Goal: Information Seeking & Learning: Find specific fact

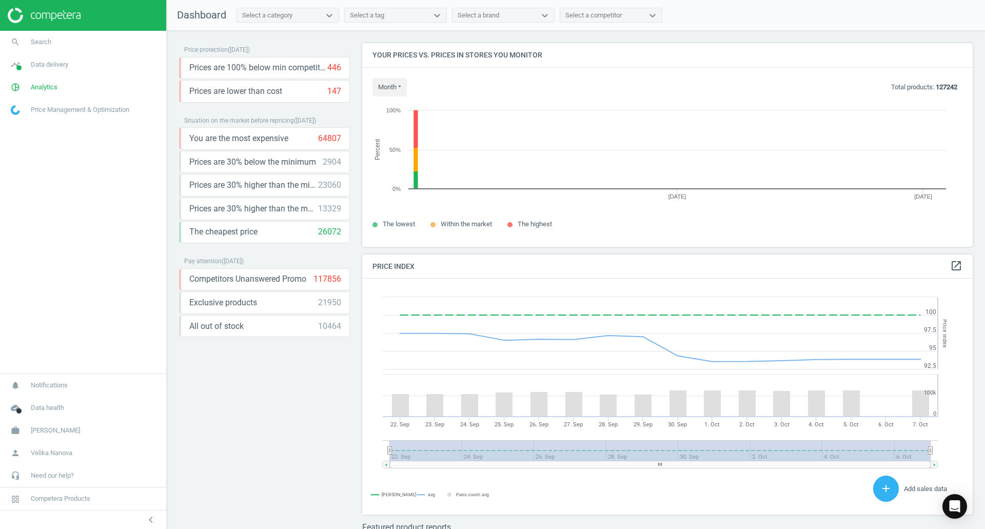
scroll to position [219, 619]
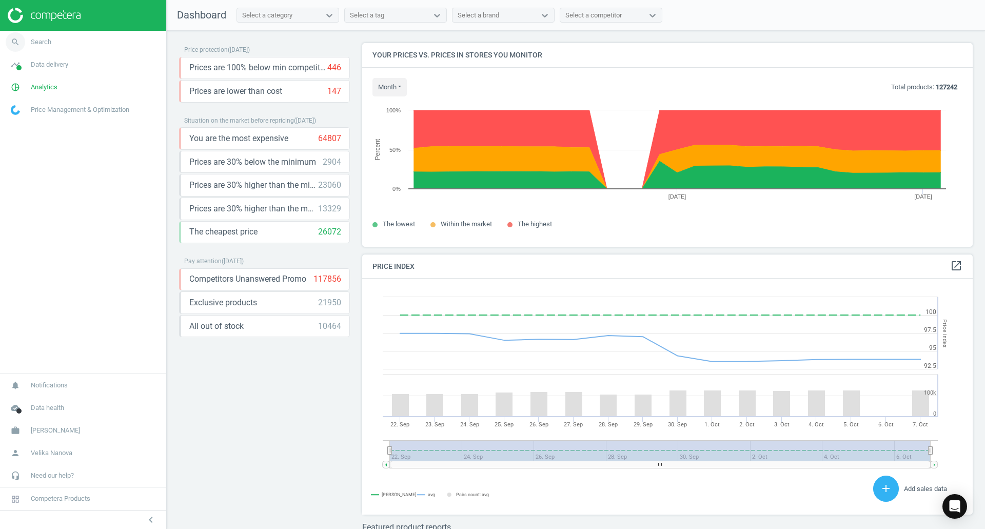
drag, startPoint x: 54, startPoint y: 30, endPoint x: 29, endPoint y: 43, distance: 28.7
click at [31, 42] on aside "search Search timeline Data delivery Overview Matches dashboard Matches Rematch…" at bounding box center [83, 264] width 167 height 529
click at [27, 43] on span "search" at bounding box center [15, 42] width 31 height 23
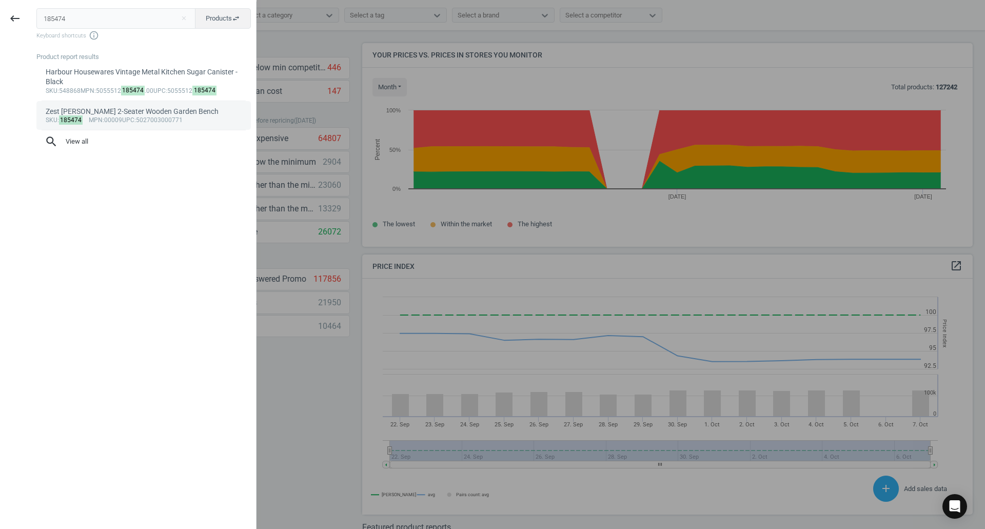
type input "185474"
click at [116, 115] on div "Zest [PERSON_NAME] 2-Seater Wooden Garden Bench" at bounding box center [144, 112] width 196 height 10
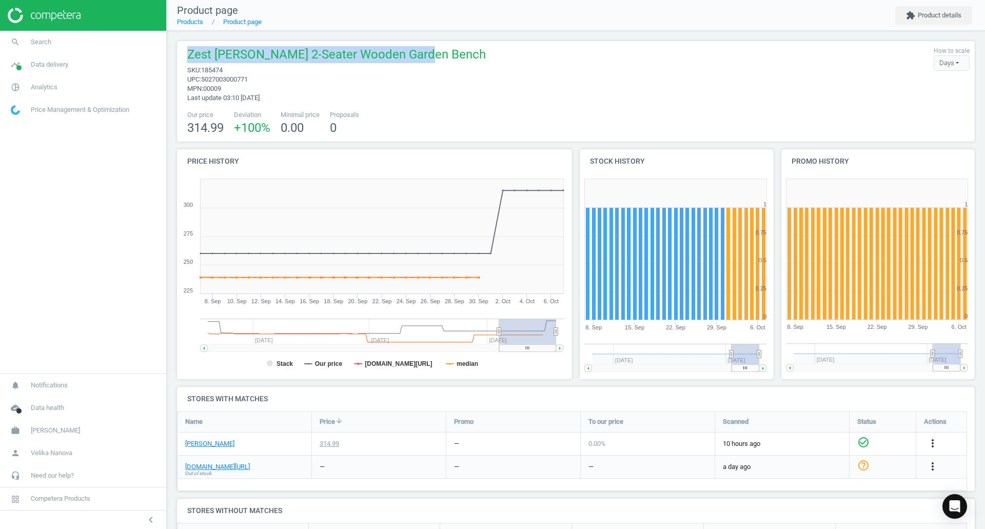
drag, startPoint x: 186, startPoint y: 55, endPoint x: 439, endPoint y: 53, distance: 252.9
click at [439, 53] on div "Zest [PERSON_NAME] 2-Seater Wooden Garden Bench sku : 185474 upc : 502700300077…" at bounding box center [575, 74] width 787 height 56
copy span "Zest [PERSON_NAME] 2-Seater Wooden Garden Bench"
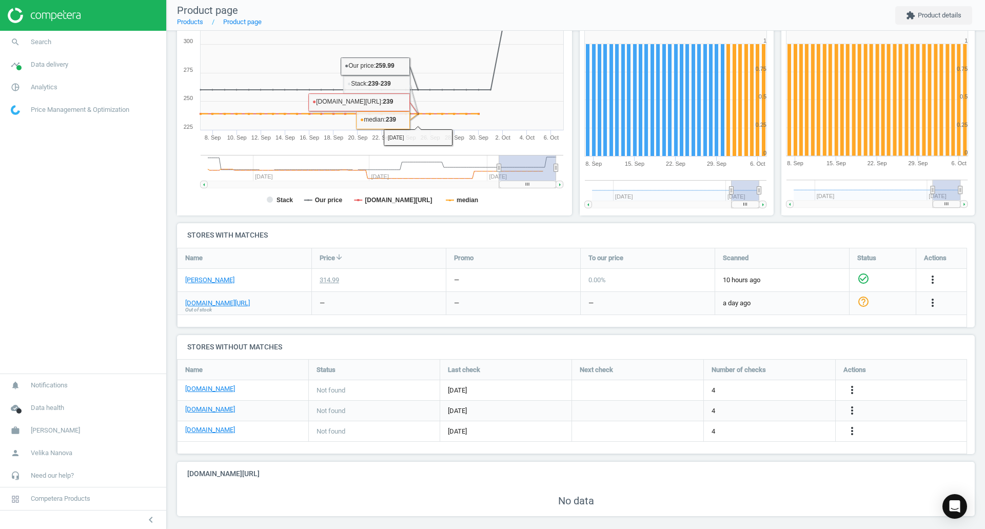
scroll to position [169, 0]
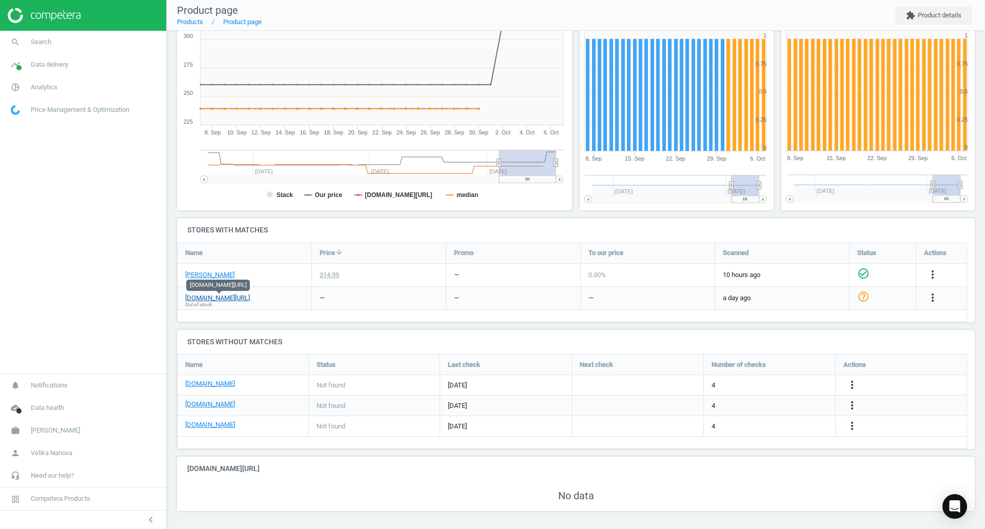
click at [220, 297] on link "[DOMAIN_NAME][URL]" at bounding box center [217, 297] width 65 height 9
click at [36, 37] on span "Search" at bounding box center [41, 41] width 21 height 9
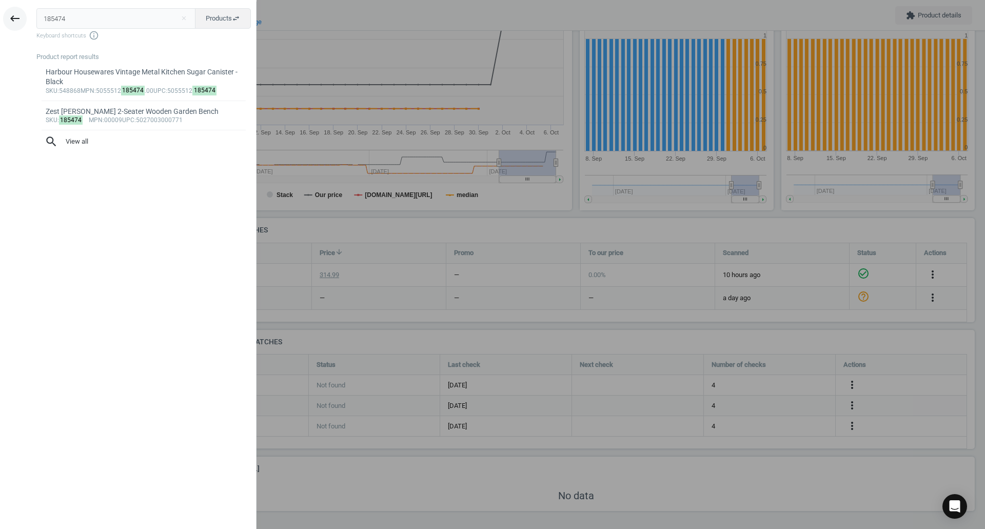
drag, startPoint x: 93, startPoint y: 18, endPoint x: 18, endPoint y: 17, distance: 74.9
click at [18, 17] on div "keyboard_backspace 185474 close Products swap_horiz Keyboard shortcuts info_out…" at bounding box center [128, 266] width 256 height 529
type input "419257"
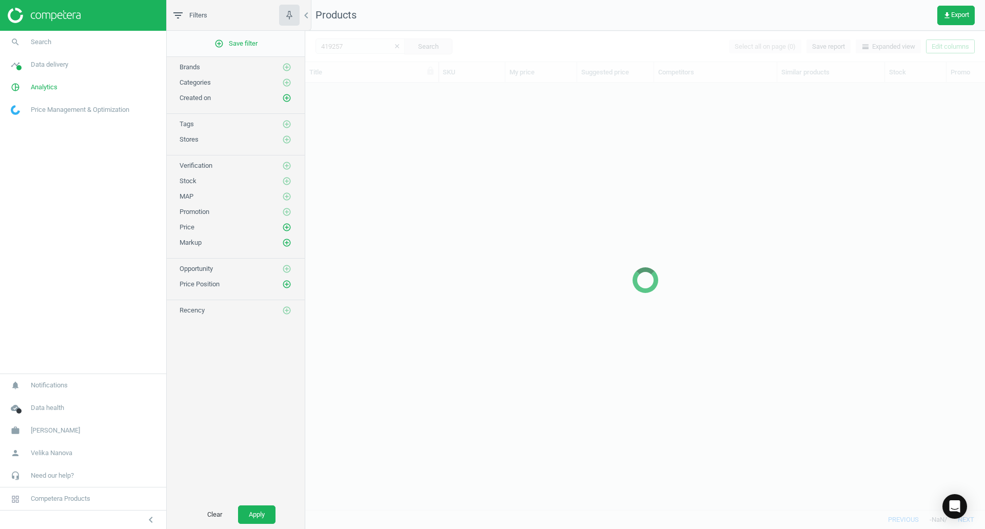
scroll to position [411, 672]
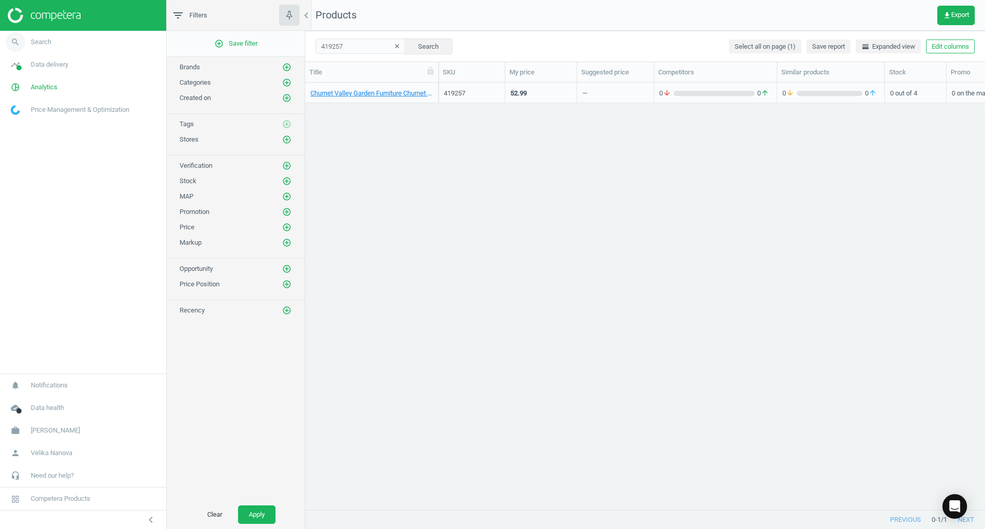
click at [53, 41] on link "search Search" at bounding box center [83, 42] width 166 height 23
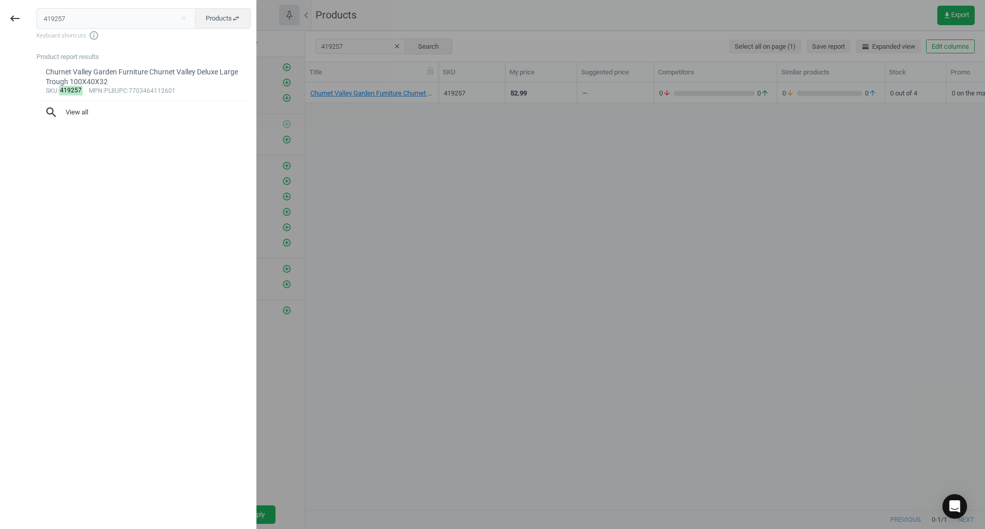
click at [0, 15] on div "keyboard_backspace 419257 close Products swap_horiz Keyboard shortcuts info_out…" at bounding box center [128, 266] width 256 height 529
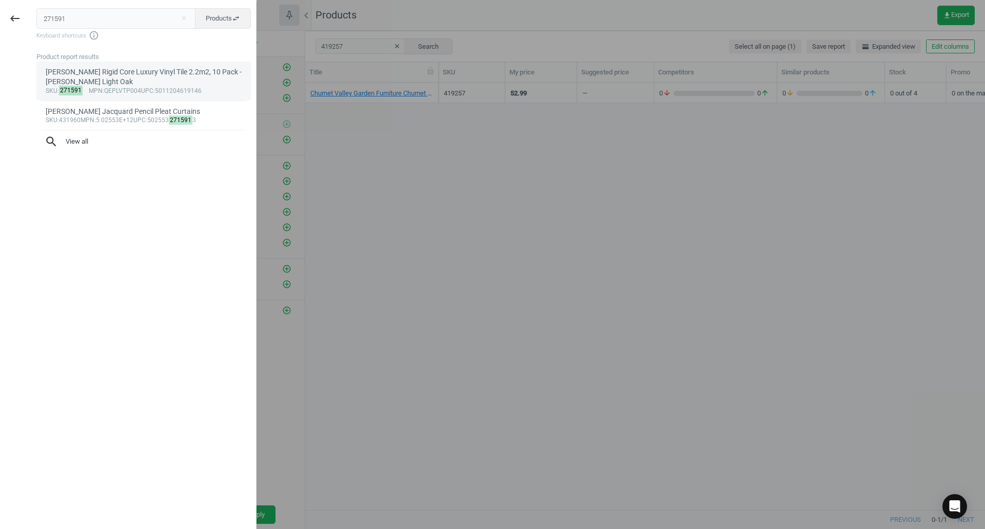
type input "271591"
click at [98, 77] on div "[PERSON_NAME] Rigid Core Luxury Vinyl Tile 2.2m2, 10 Pack - [PERSON_NAME] Light…" at bounding box center [144, 77] width 196 height 20
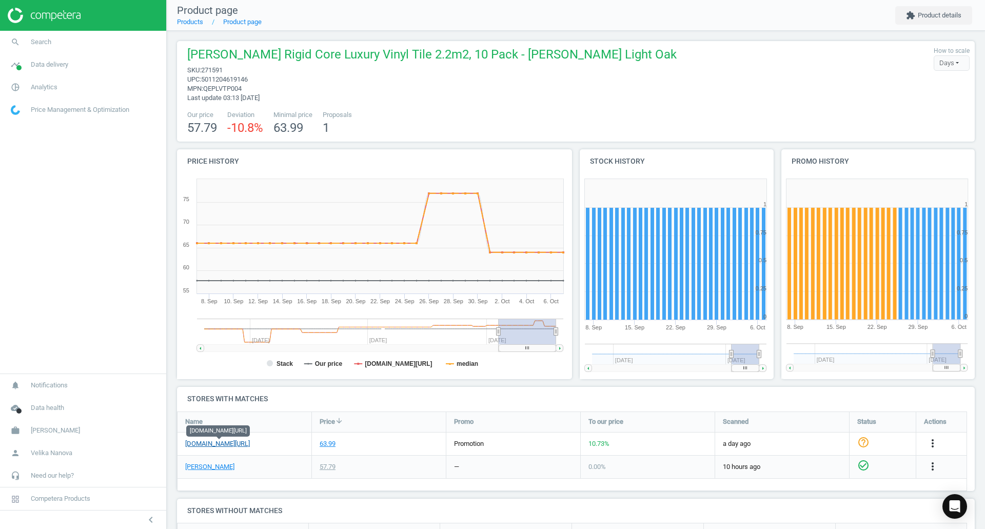
click at [220, 447] on link "[DOMAIN_NAME][URL]" at bounding box center [217, 443] width 65 height 9
click at [331, 445] on div "63.99" at bounding box center [328, 443] width 16 height 9
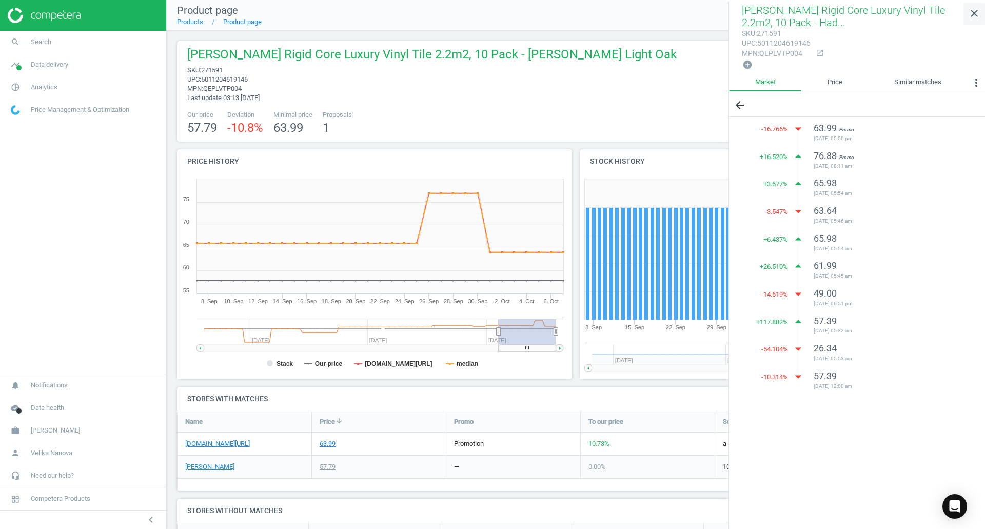
click at [977, 18] on icon "close" at bounding box center [974, 13] width 12 height 12
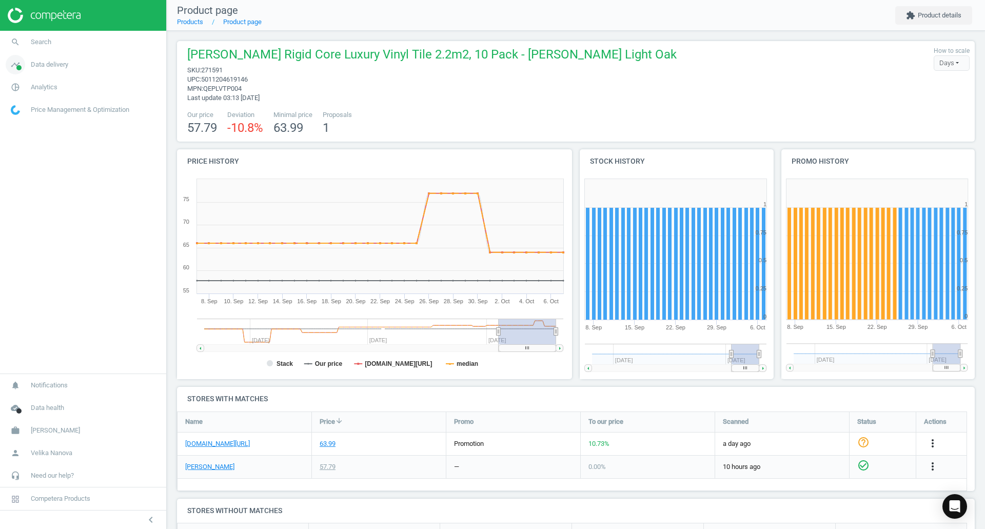
click at [28, 64] on span "timeline" at bounding box center [15, 64] width 31 height 23
click at [34, 205] on span "Analytics" at bounding box center [44, 201] width 27 height 9
click at [26, 120] on link "Products" at bounding box center [83, 124] width 166 height 15
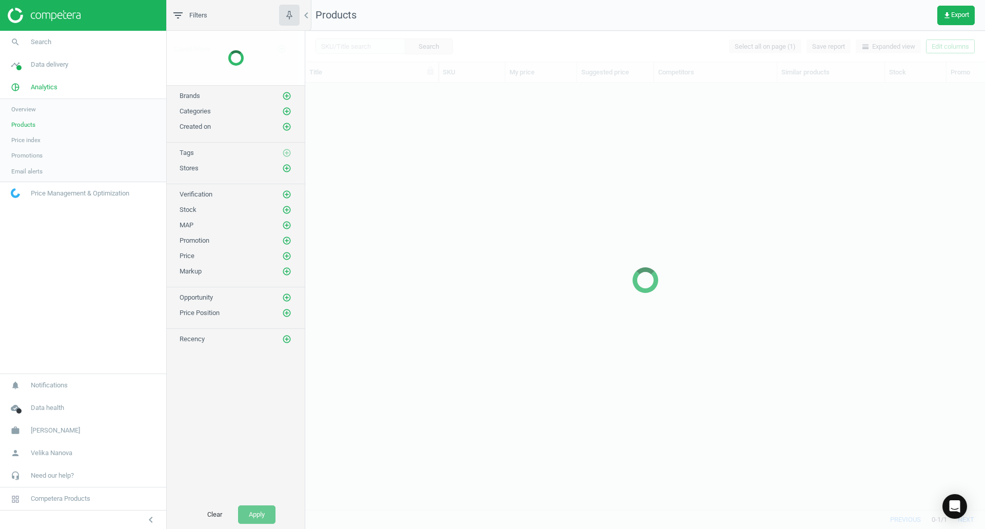
scroll to position [411, 672]
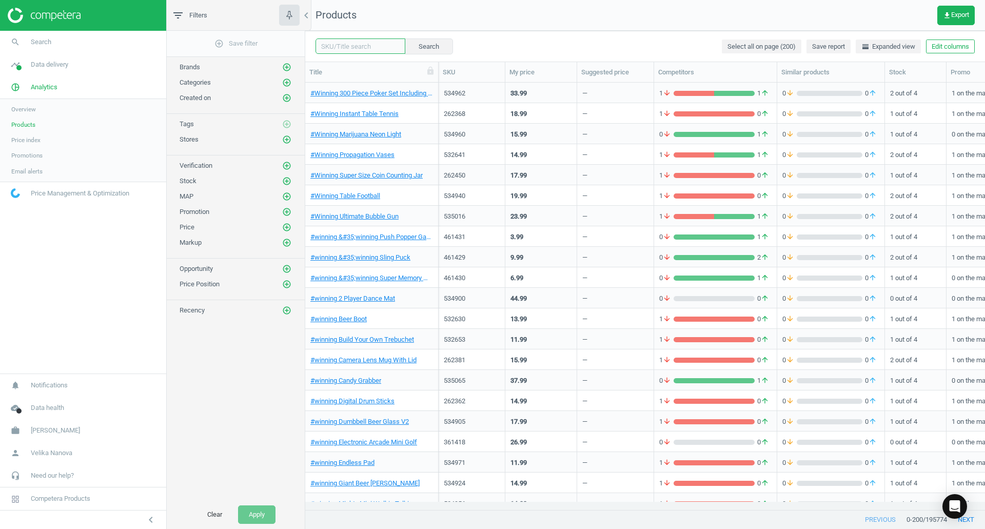
click at [365, 52] on input "text" at bounding box center [360, 45] width 90 height 15
paste input "271591"
type input "271591"
click at [428, 43] on button "Search" at bounding box center [428, 45] width 48 height 15
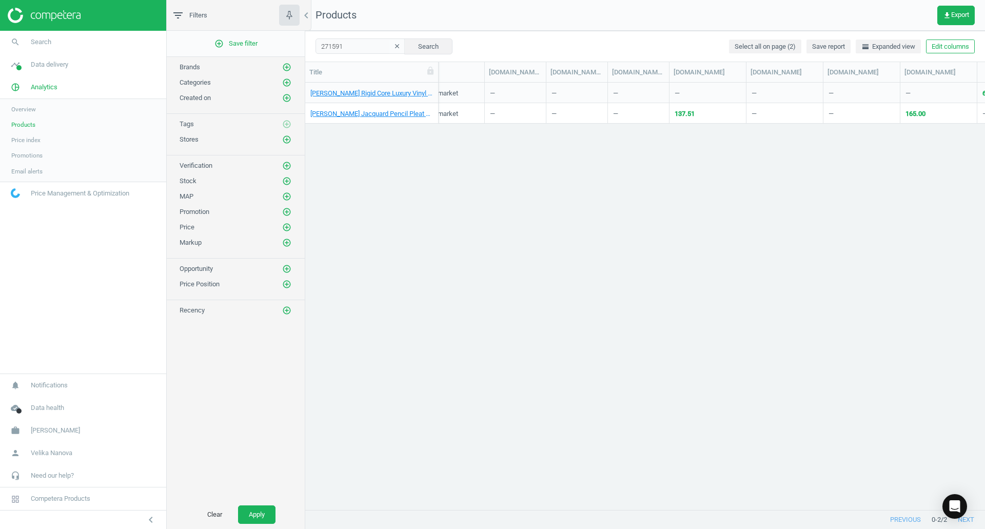
scroll to position [0, 543]
click at [948, 15] on icon "get_app" at bounding box center [947, 15] width 8 height 8
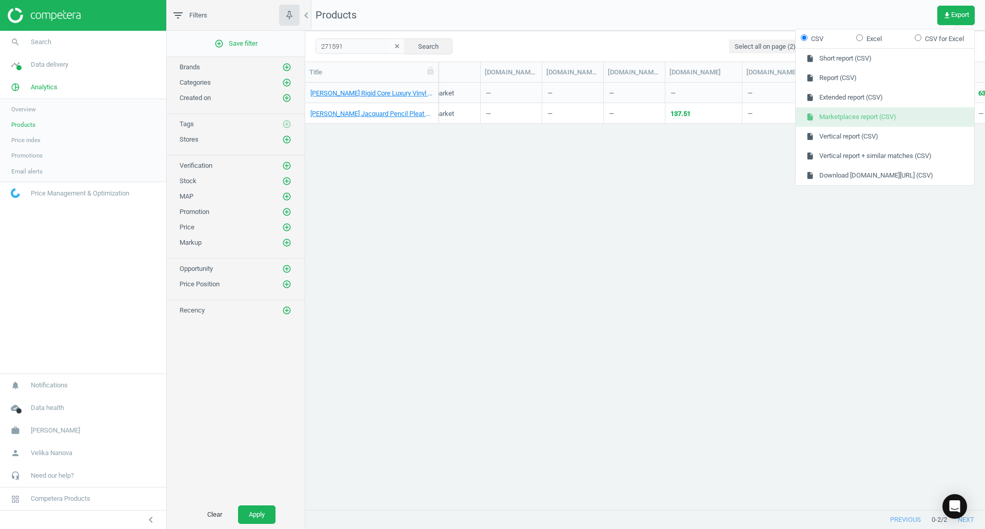
click at [858, 116] on button "insert_drive_file Marketplaces report (CSV)" at bounding box center [885, 116] width 178 height 19
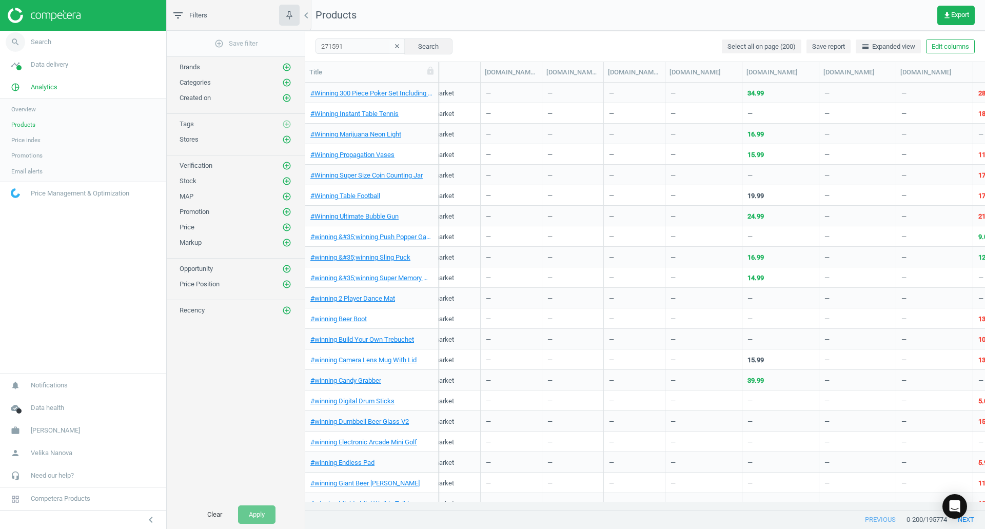
click at [39, 45] on span "Search" at bounding box center [41, 41] width 21 height 9
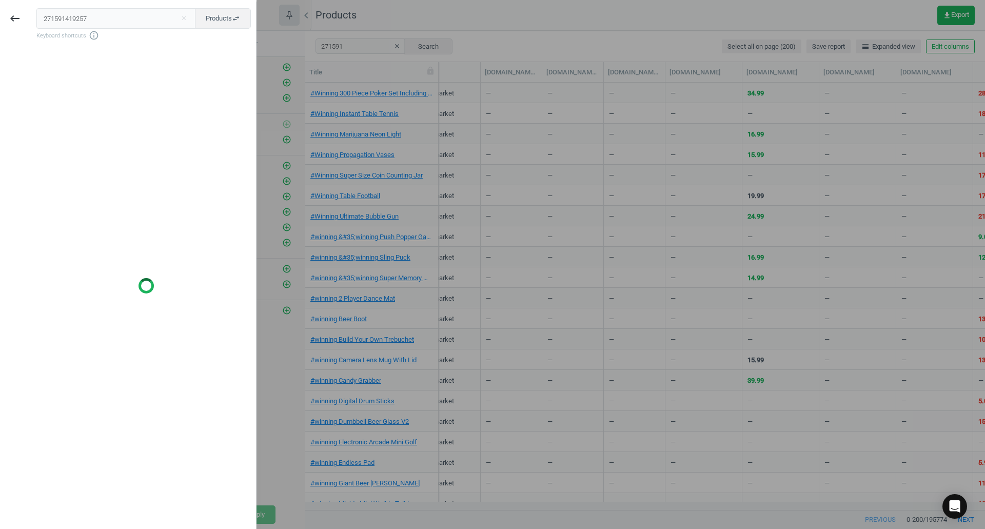
drag, startPoint x: 112, startPoint y: 22, endPoint x: 0, endPoint y: 18, distance: 112.4
click at [0, 18] on div "keyboard_backspace 271591419257 close Products swap_horiz Keyboard shortcuts in…" at bounding box center [128, 266] width 256 height 529
type input "419257"
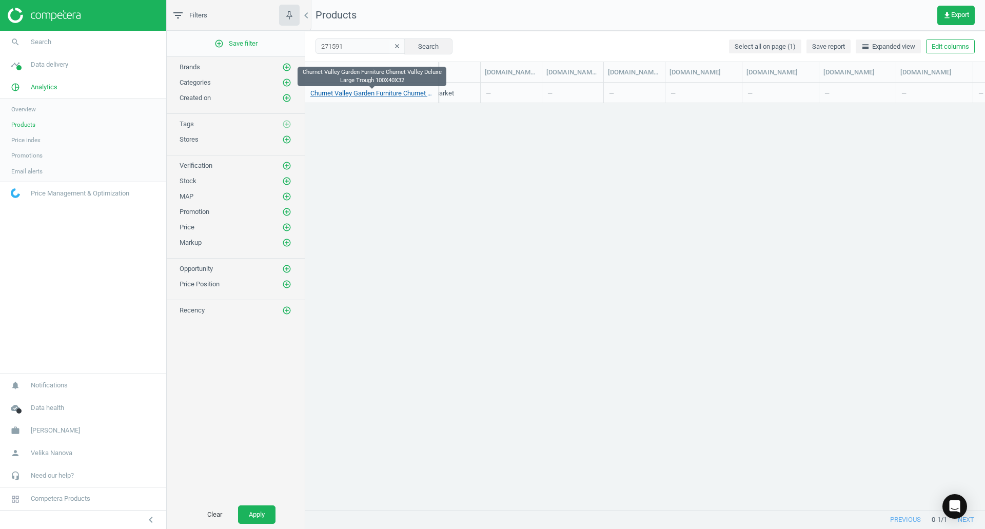
click at [342, 91] on link "Churnet Valley Garden Furniture Churnet Valley Deluxe Large Trough 100X40X32" at bounding box center [371, 93] width 123 height 9
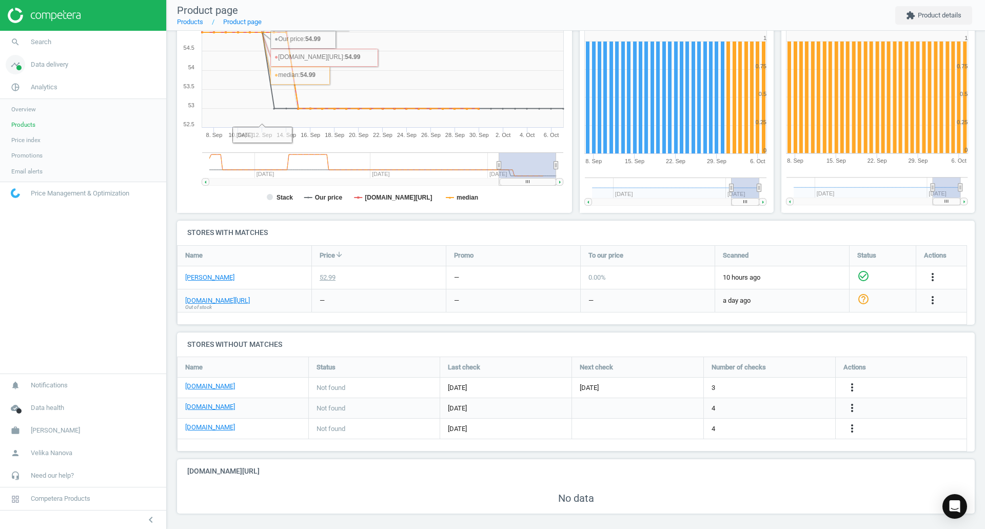
scroll to position [169, 0]
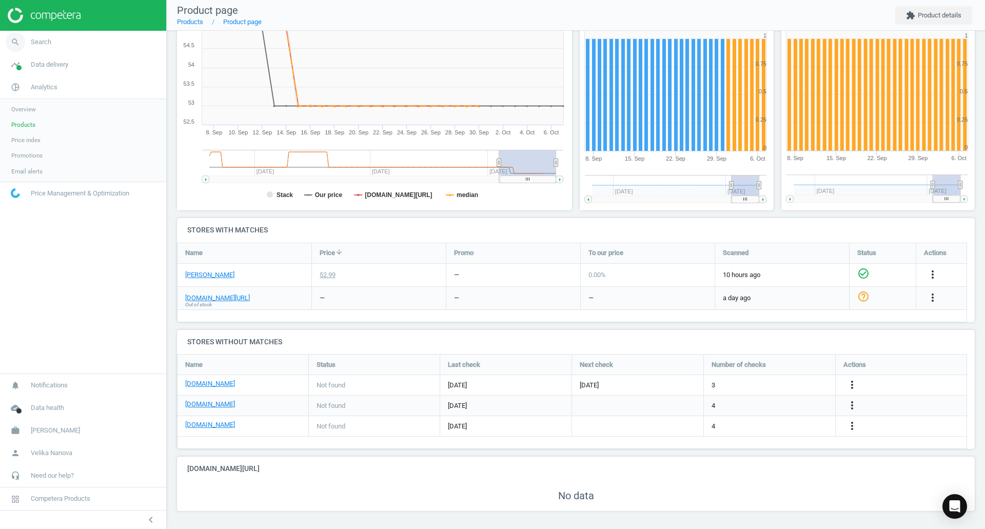
click at [58, 36] on link "search Search" at bounding box center [83, 42] width 166 height 23
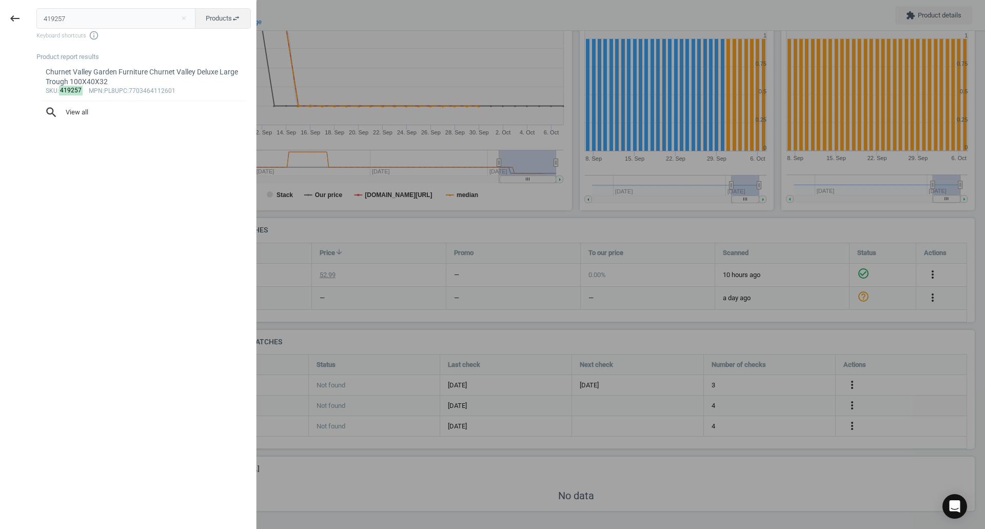
drag, startPoint x: 85, startPoint y: 13, endPoint x: 12, endPoint y: -1, distance: 74.6
click at [12, 0] on html "Group 2 Created with Sketch. ic/cloud_download/grey600 Created with Sketch. gra…" at bounding box center [492, 264] width 985 height 529
type input "271591"
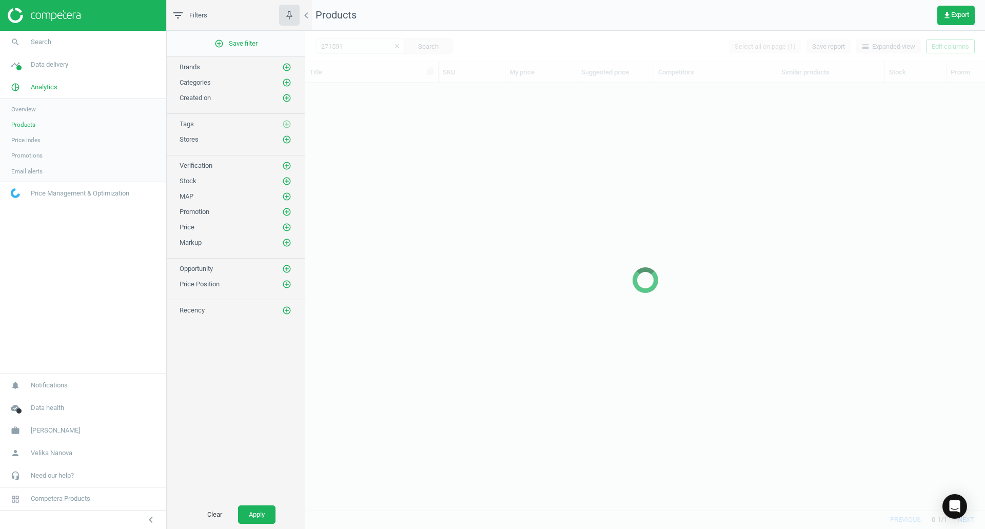
scroll to position [411, 672]
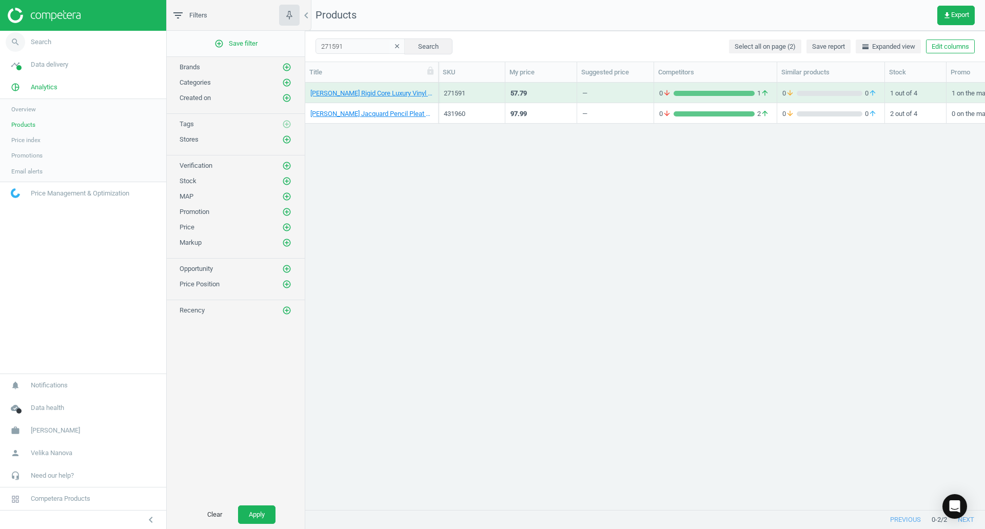
click at [48, 42] on span "Search" at bounding box center [41, 41] width 21 height 9
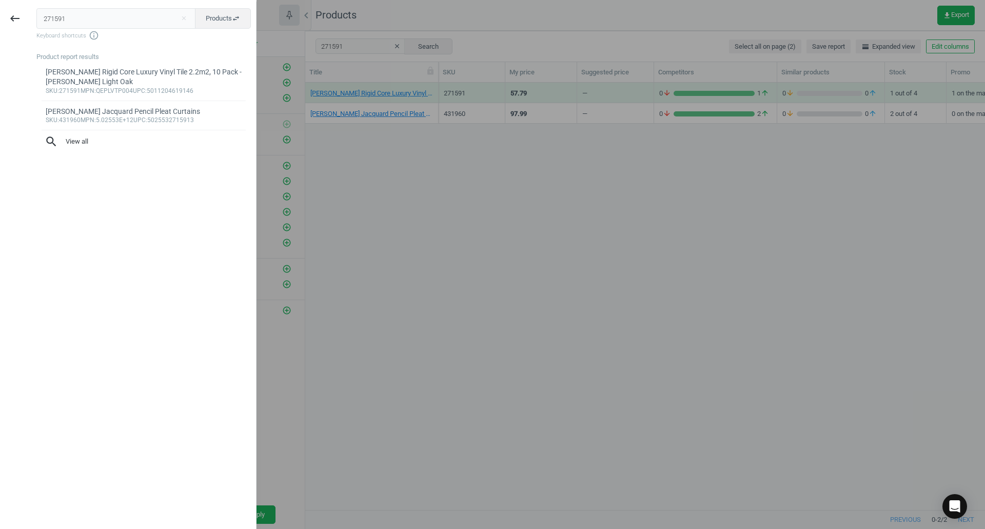
click at [358, 95] on div at bounding box center [492, 264] width 985 height 529
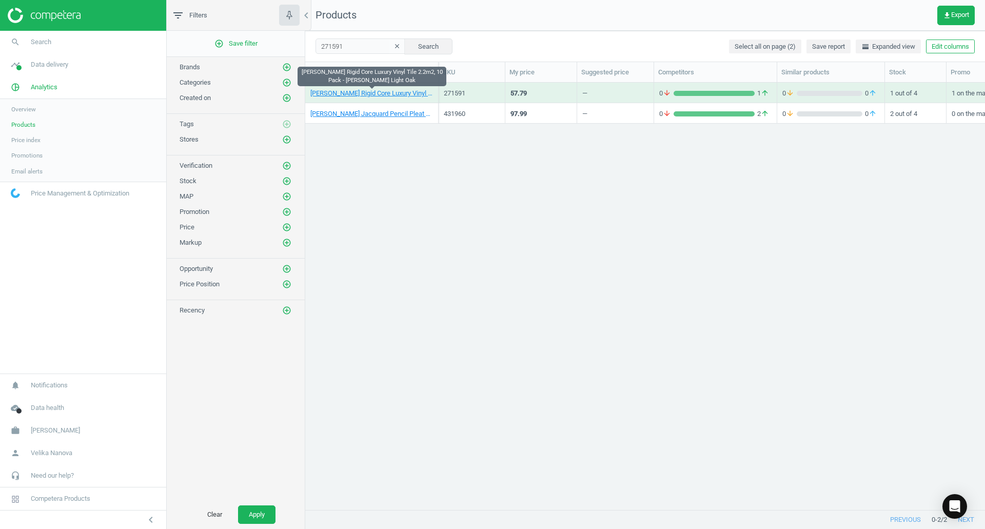
click at [358, 95] on link "[PERSON_NAME] Rigid Core Luxury Vinyl Tile 2.2m2, 10 Pack - [PERSON_NAME] Light…" at bounding box center [371, 93] width 123 height 9
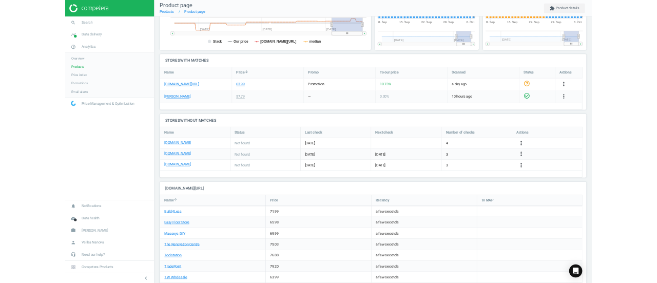
scroll to position [316, 0]
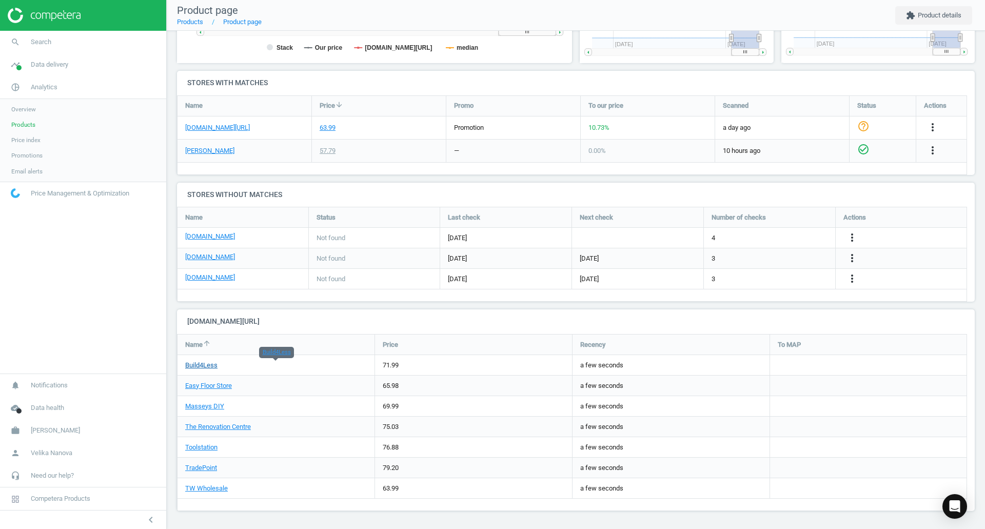
click at [202, 365] on link "Build4Less" at bounding box center [201, 365] width 32 height 8
click at [237, 129] on link "[DOMAIN_NAME][URL]" at bounding box center [217, 127] width 65 height 9
click at [221, 125] on link "[DOMAIN_NAME][URL]" at bounding box center [217, 127] width 65 height 9
click at [210, 367] on link "Build4Less" at bounding box center [201, 365] width 32 height 8
click at [221, 388] on link "Easy Floor Store" at bounding box center [208, 386] width 47 height 8
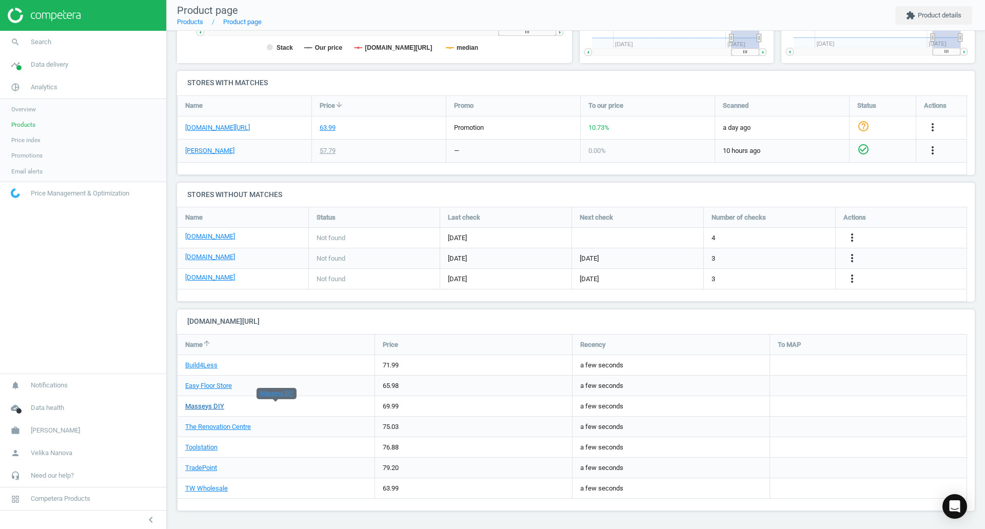
click at [207, 406] on link "Masseys DIY" at bounding box center [204, 406] width 39 height 8
click at [235, 425] on link "The Renovation Centre" at bounding box center [218, 427] width 66 height 8
click at [212, 448] on link "Toolstation" at bounding box center [201, 447] width 32 height 8
click at [199, 467] on link "TradePoint" at bounding box center [201, 468] width 32 height 8
click at [204, 491] on link "TW Wholesale" at bounding box center [206, 488] width 43 height 8
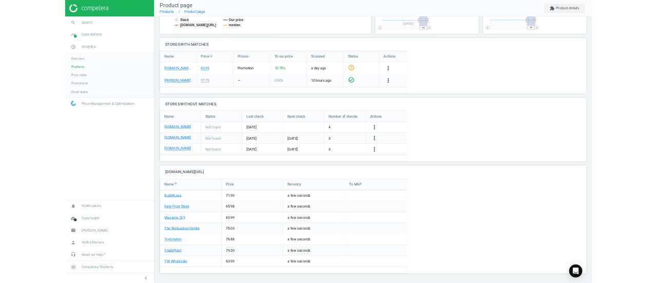
scroll to position [5, 5]
